Goal: Task Accomplishment & Management: Manage account settings

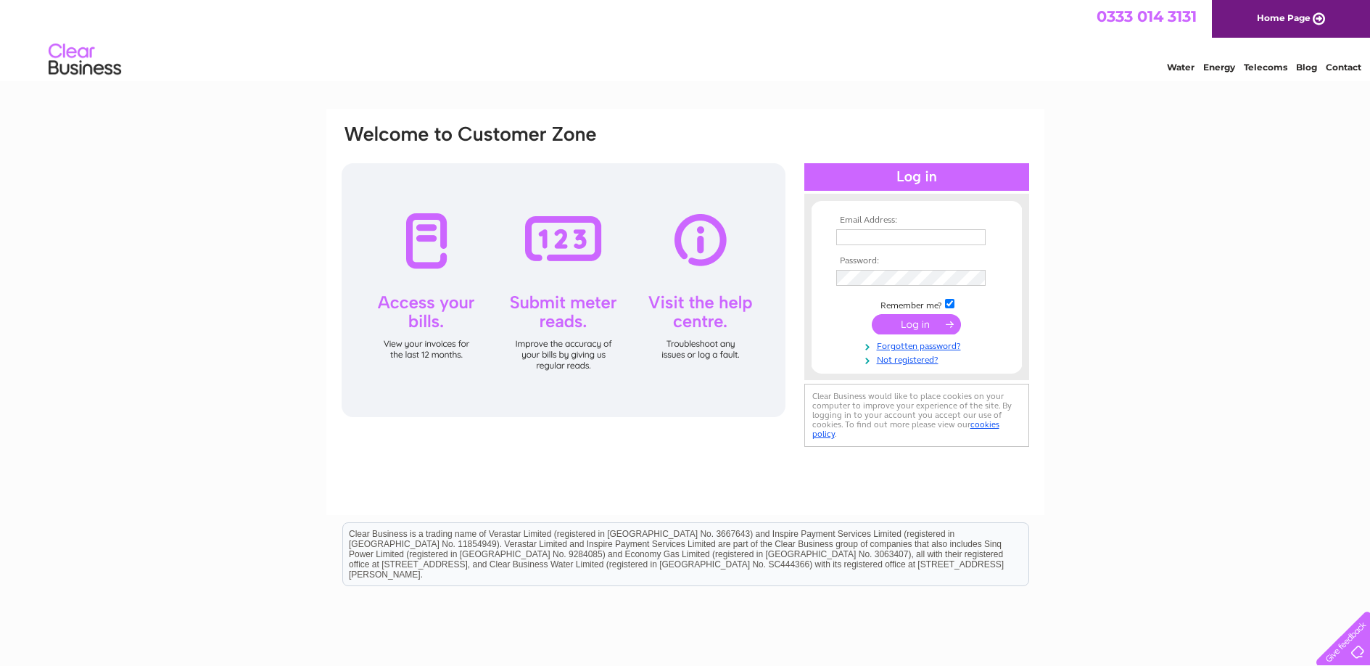
type input "thaimoon8@hotmail.co.uk"
click at [918, 324] on input "submit" at bounding box center [916, 324] width 89 height 20
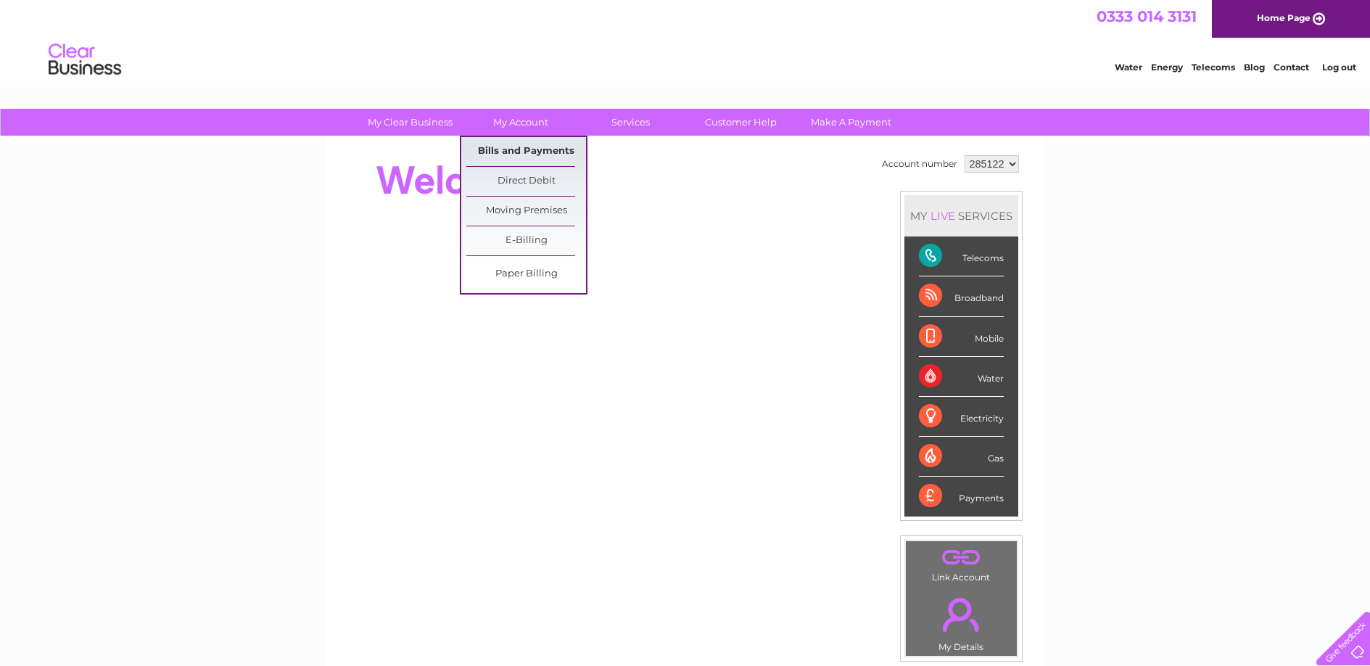
click at [532, 152] on link "Bills and Payments" at bounding box center [526, 151] width 120 height 29
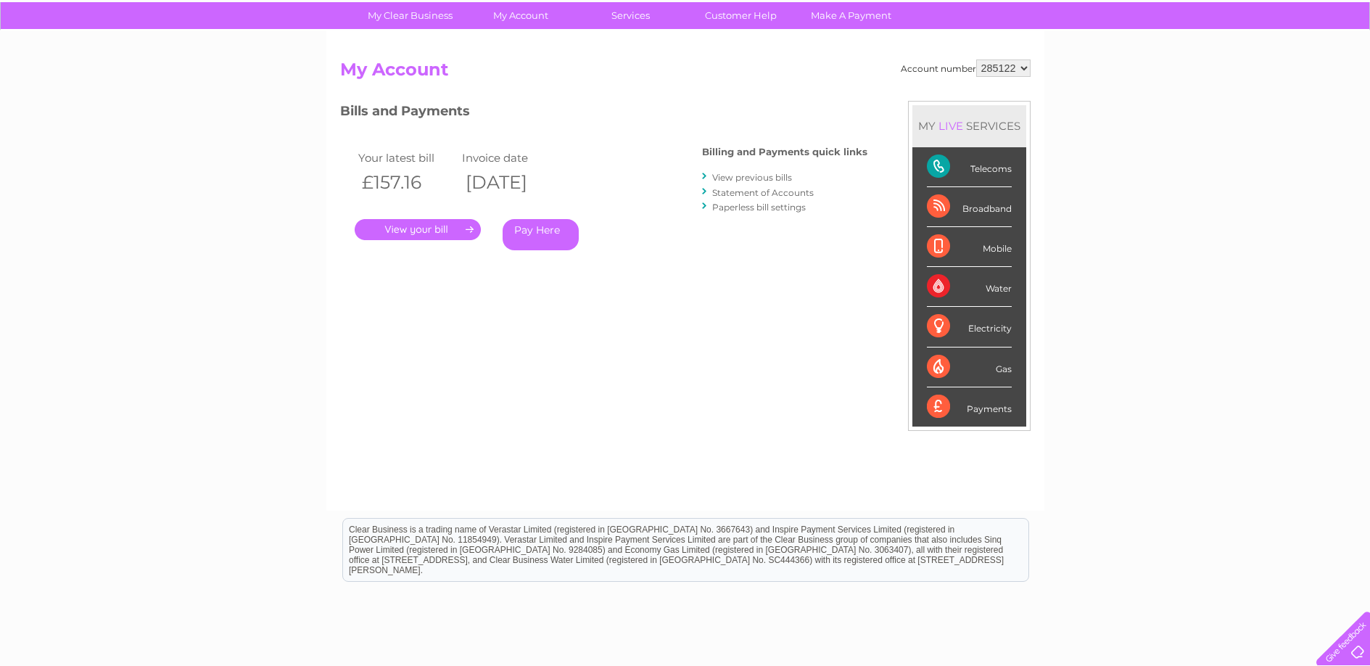
scroll to position [145, 0]
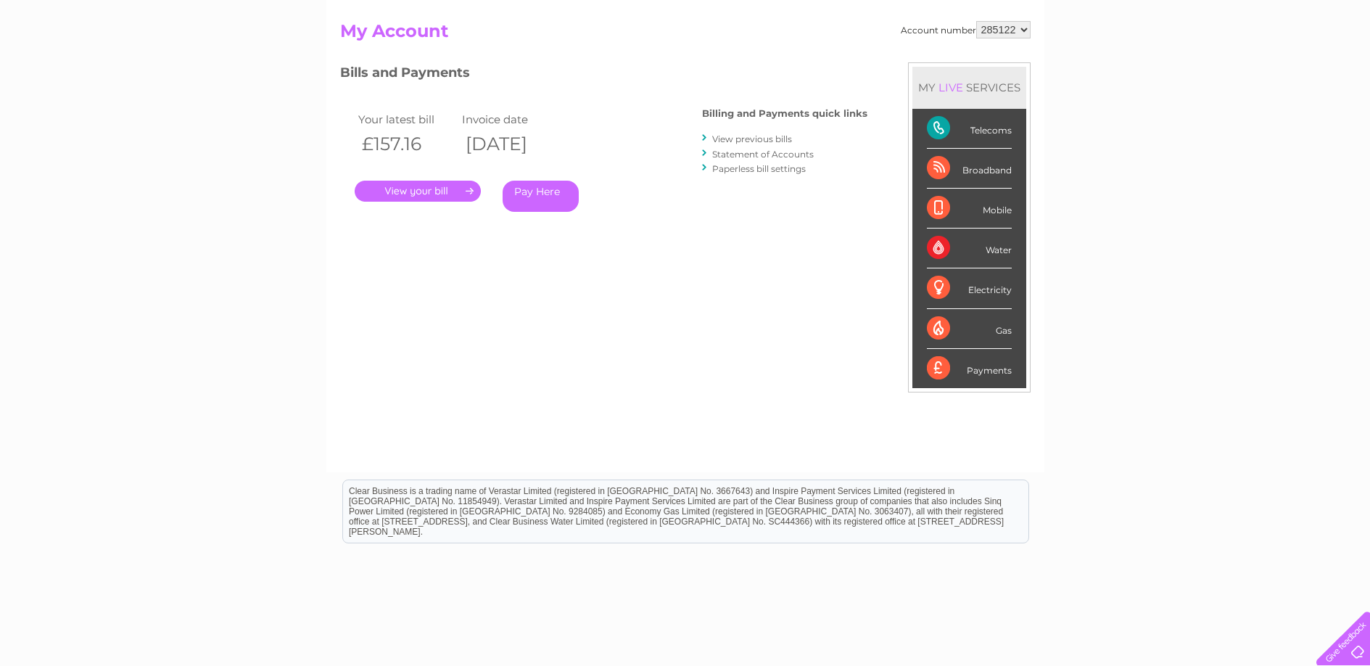
click at [434, 193] on link "." at bounding box center [418, 191] width 126 height 21
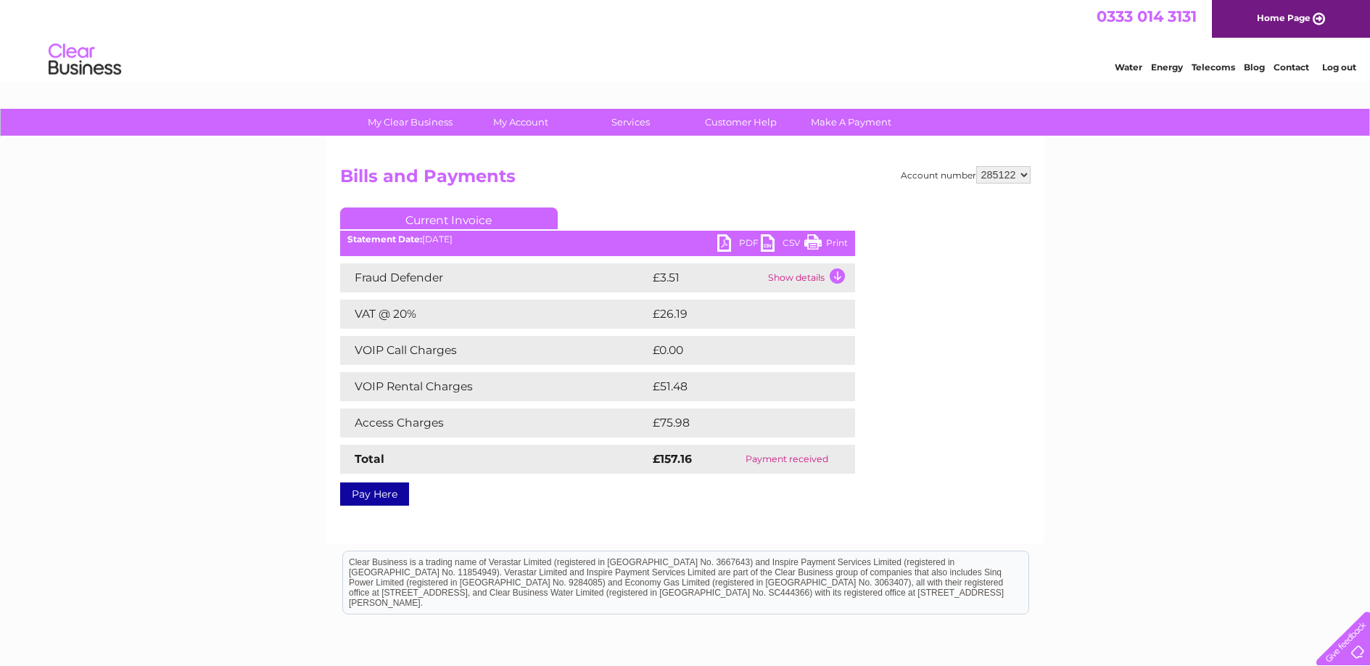
click at [834, 276] on td "Show details" at bounding box center [809, 277] width 91 height 29
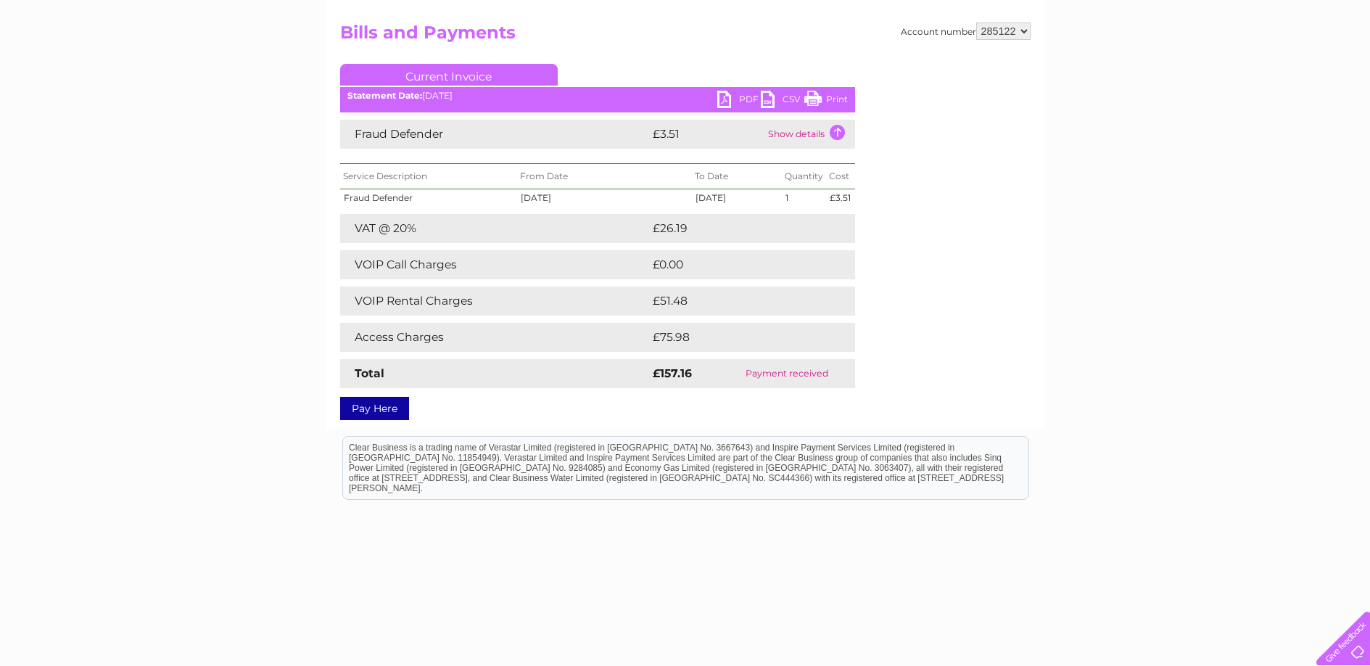
scroll to position [145, 0]
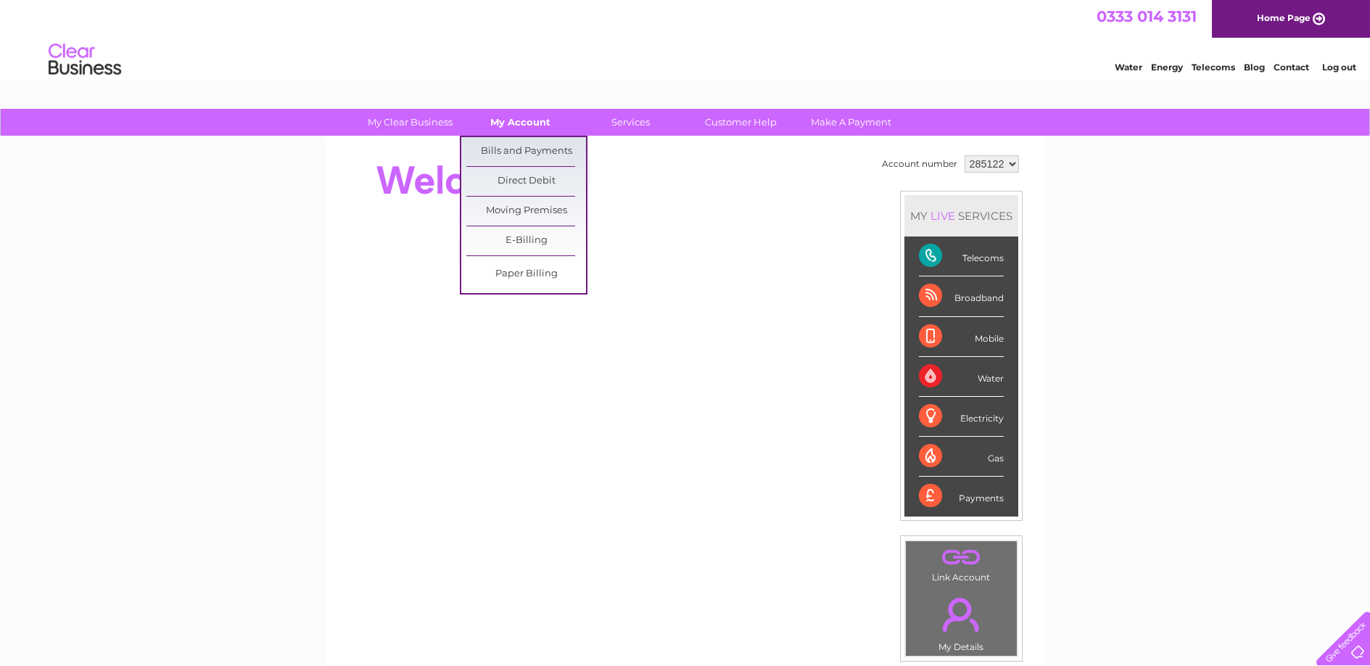
click at [532, 123] on link "My Account" at bounding box center [521, 122] width 120 height 27
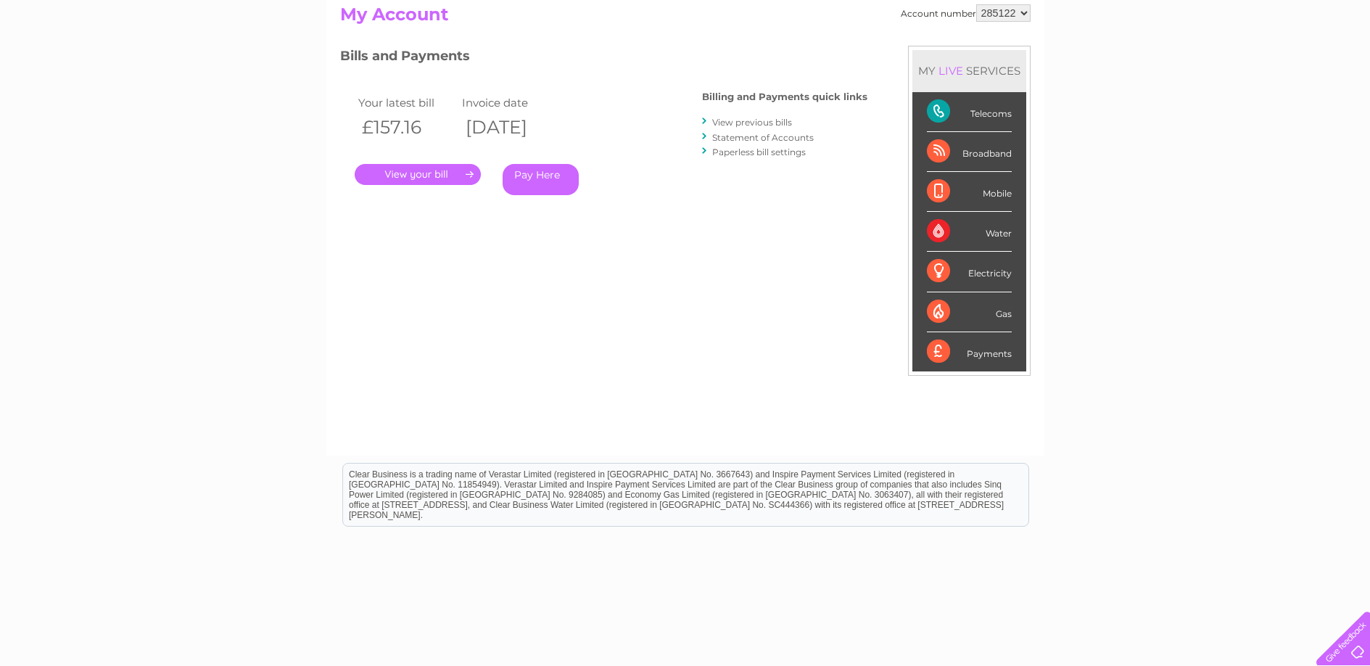
scroll to position [138, 0]
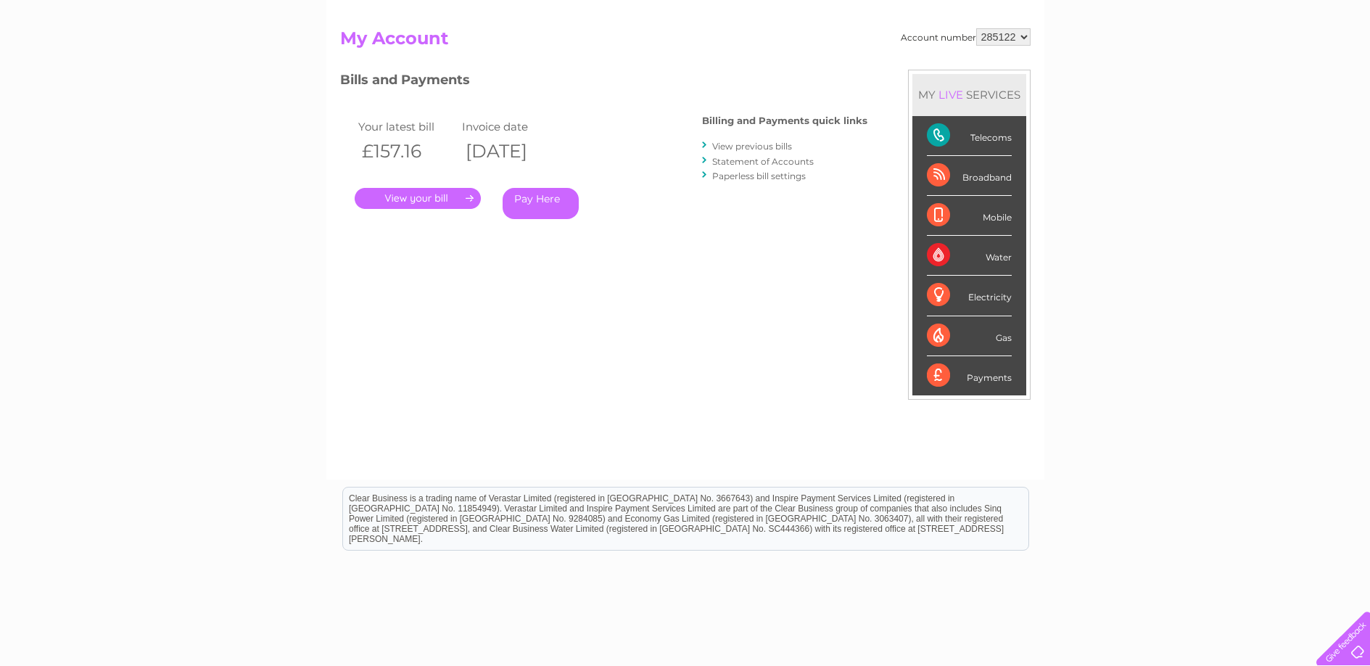
click at [941, 372] on div "Payments" at bounding box center [969, 375] width 85 height 39
click at [758, 148] on link "View previous bills" at bounding box center [752, 146] width 80 height 11
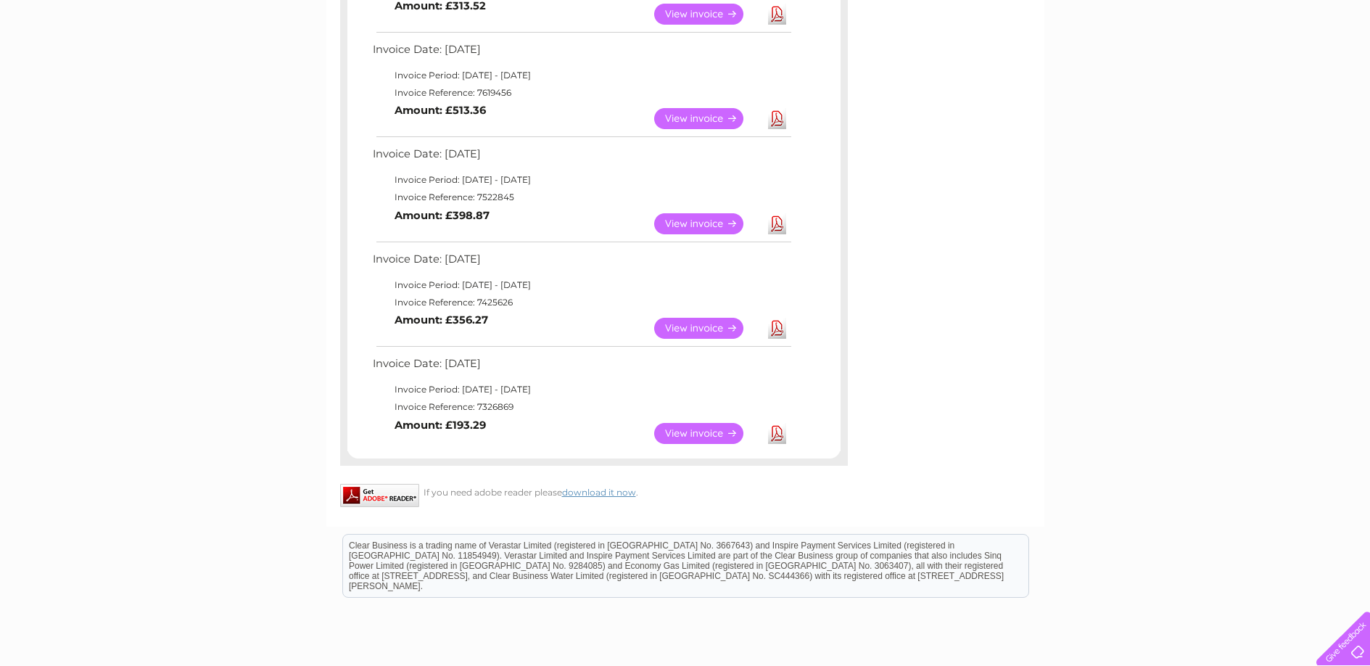
scroll to position [698, 0]
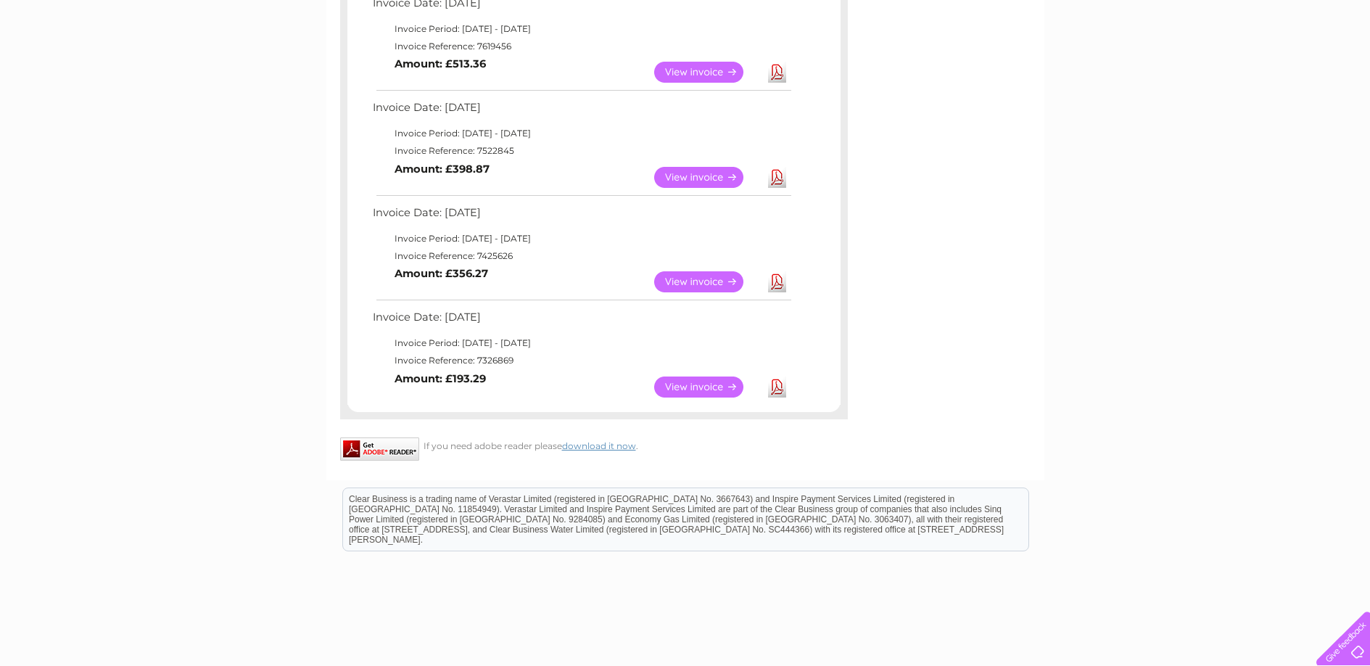
click at [688, 381] on link "View" at bounding box center [707, 386] width 107 height 21
